Goal: Navigation & Orientation: Find specific page/section

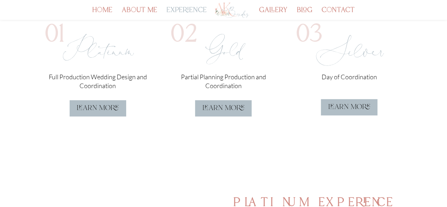
scroll to position [237, 0]
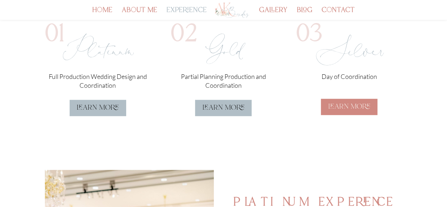
click at [349, 107] on link "learn more" at bounding box center [349, 107] width 57 height 16
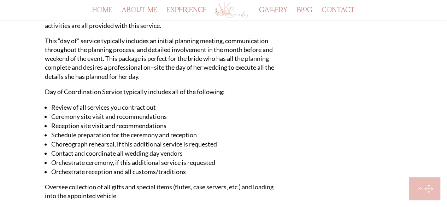
scroll to position [418, 0]
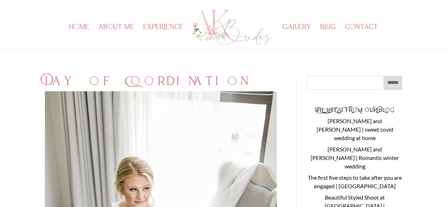
scroll to position [0, 0]
click at [114, 26] on link "about me" at bounding box center [116, 37] width 36 height 24
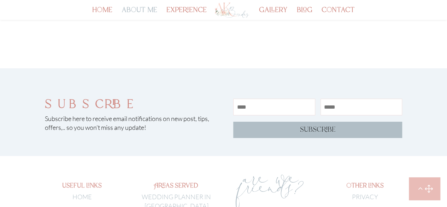
scroll to position [1265, 0]
